Goal: Use online tool/utility: Utilize a website feature to perform a specific function

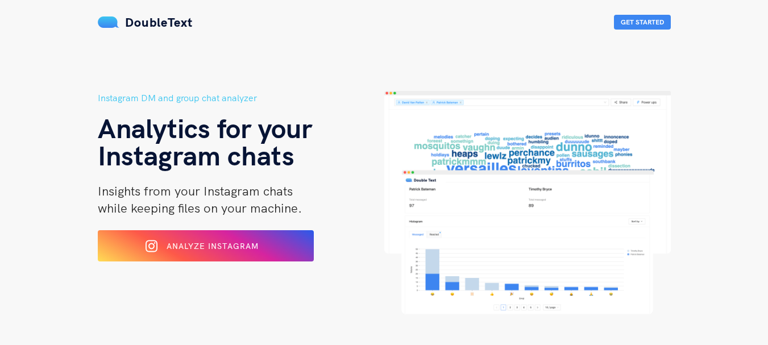
drag, startPoint x: 152, startPoint y: 251, endPoint x: 148, endPoint y: 187, distance: 64.9
click at [152, 251] on icon at bounding box center [152, 246] width 12 height 14
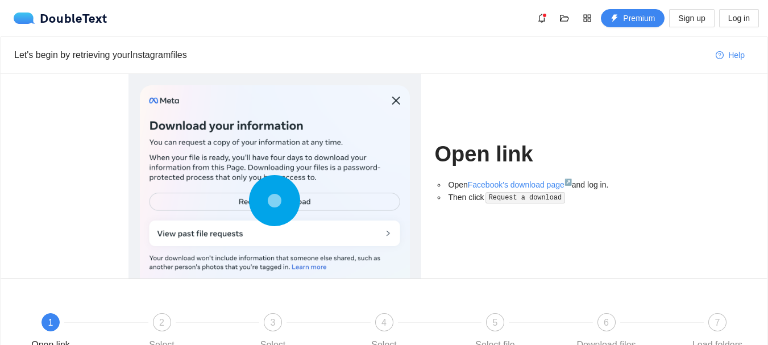
click at [276, 202] on circle at bounding box center [275, 200] width 16 height 16
click at [279, 201] on circle at bounding box center [275, 200] width 16 height 16
